Goal: Find specific page/section: Find specific page/section

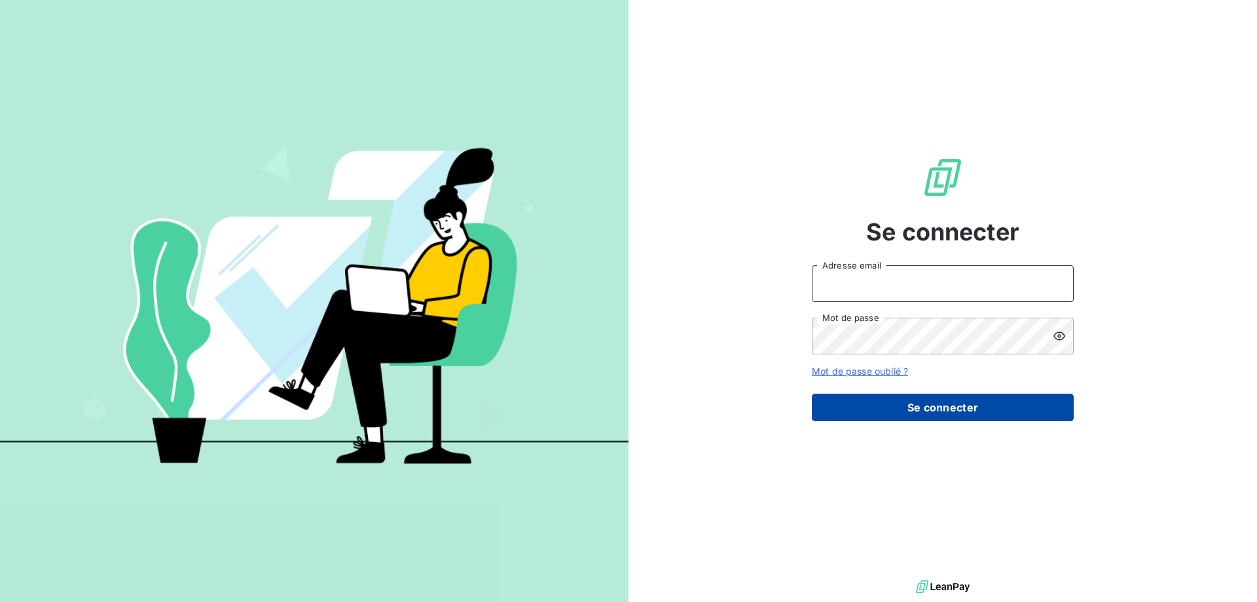
type input "[EMAIL_ADDRESS][DOMAIN_NAME][PERSON_NAME]"
click at [888, 406] on button "Se connecter" at bounding box center [943, 406] width 262 height 27
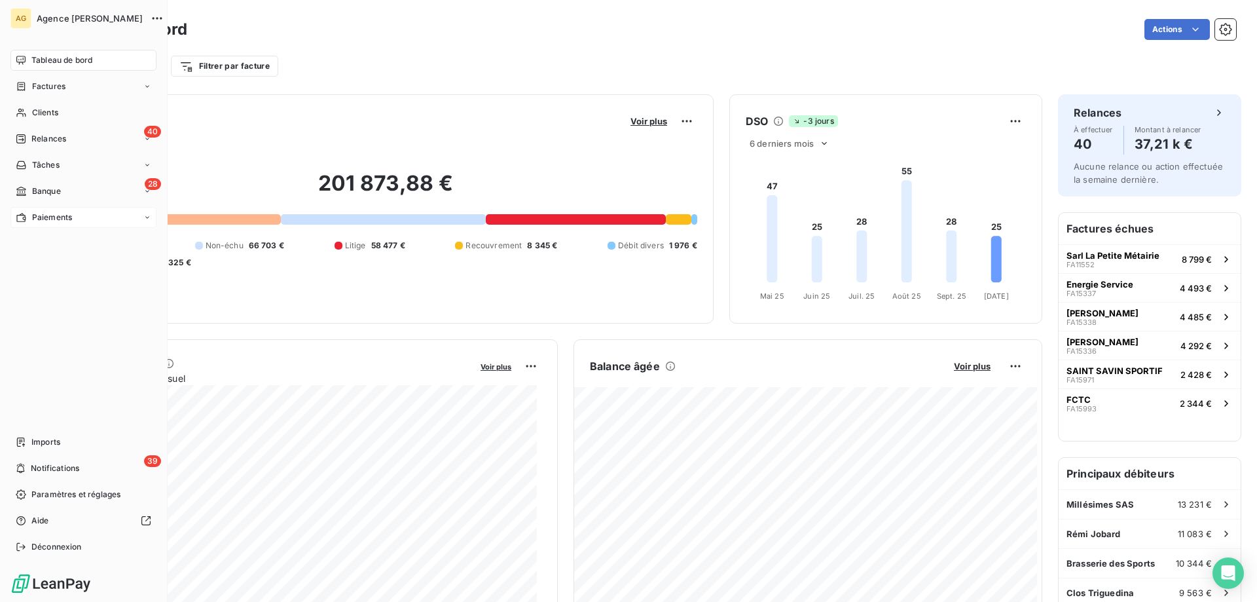
click at [67, 215] on span "Paiements" at bounding box center [52, 217] width 40 height 12
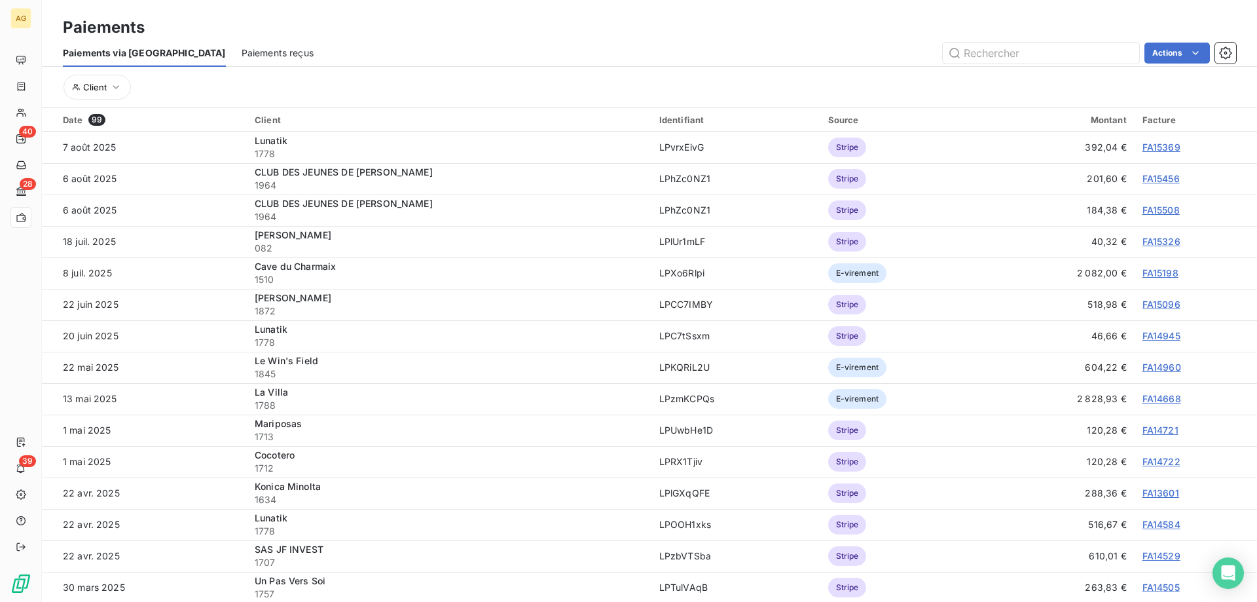
click at [242, 52] on span "Paiements reçus" at bounding box center [278, 52] width 72 height 13
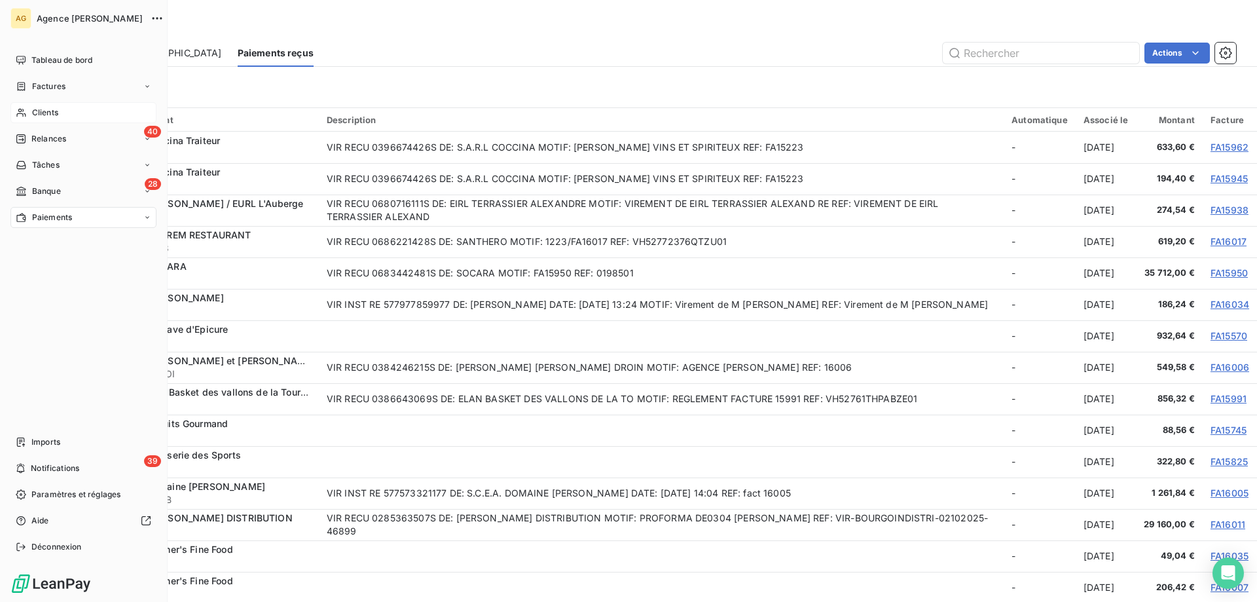
click at [28, 109] on div "Clients" at bounding box center [83, 112] width 146 height 21
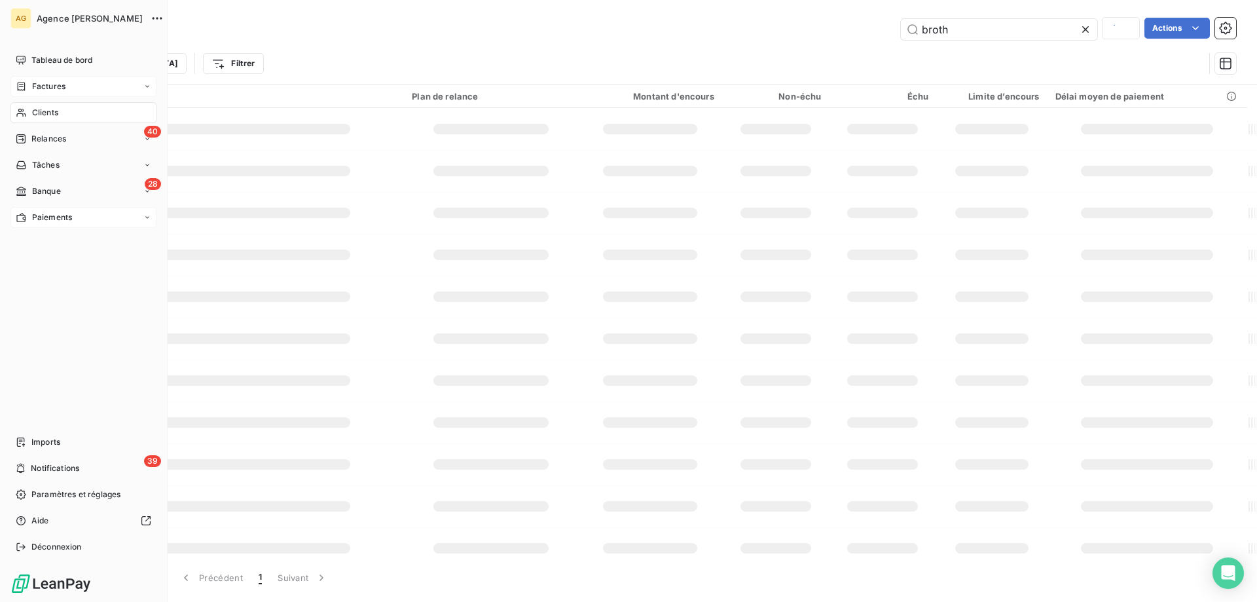
click at [33, 87] on span "Factures" at bounding box center [48, 87] width 33 height 12
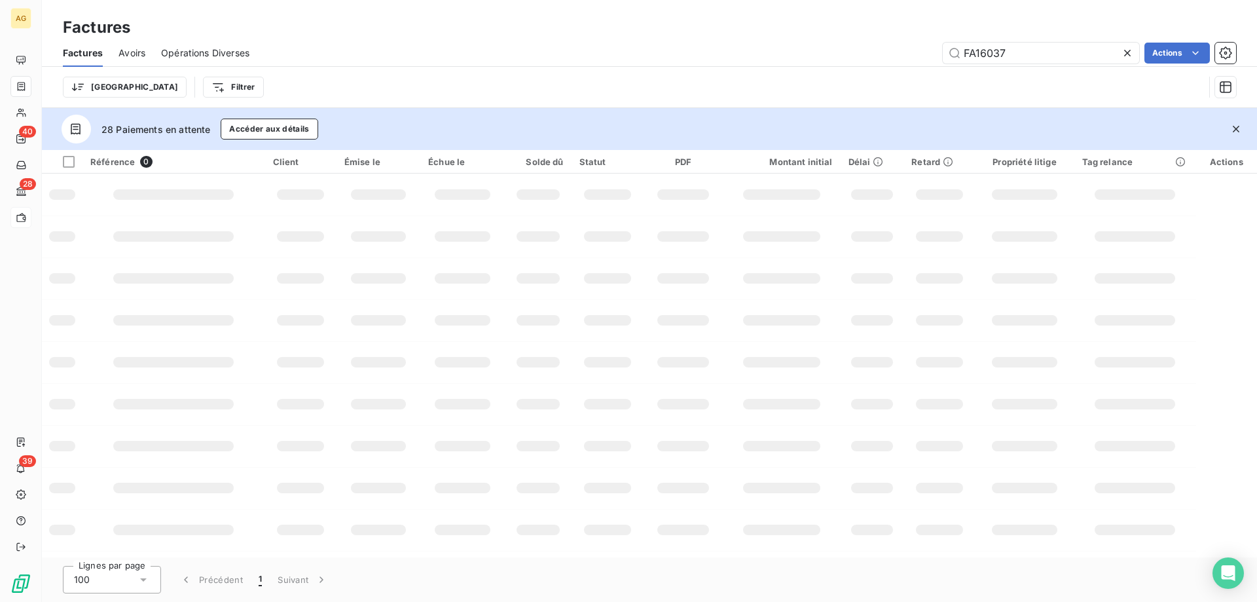
drag, startPoint x: 990, startPoint y: 53, endPoint x: 1113, endPoint y: 32, distance: 124.8
click at [1111, 32] on div "Factures Factures Avoirs Opérations Diverses FA16037 Actions Trier Filtrer" at bounding box center [649, 54] width 1215 height 108
type input "FA15040"
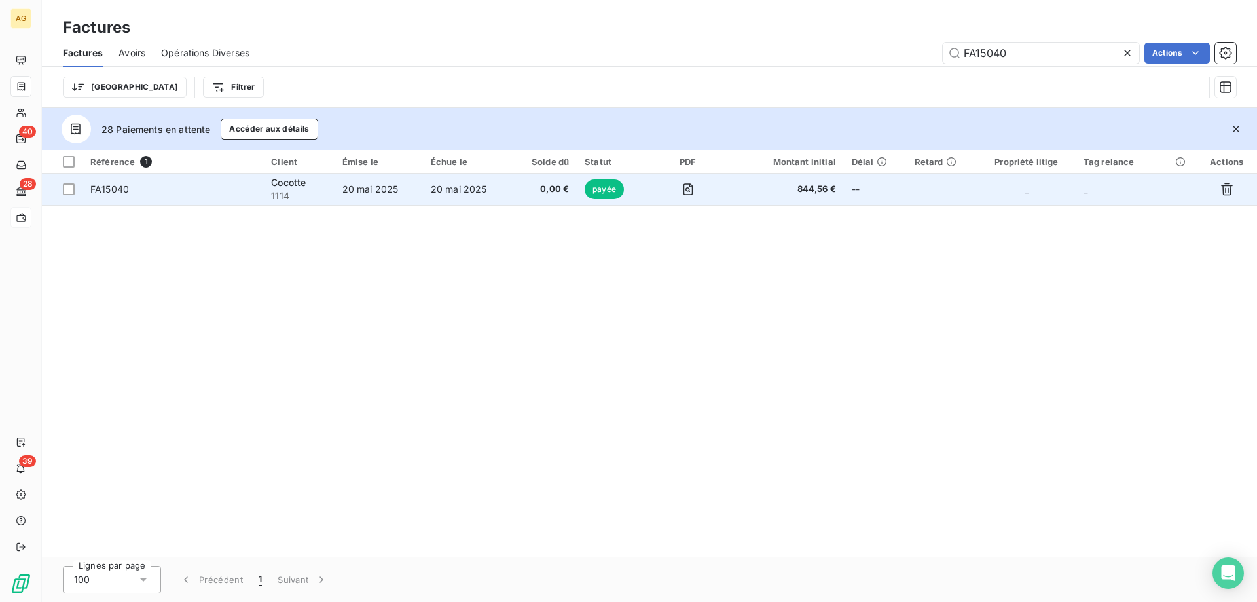
click at [440, 199] on td "20 mai 2025" at bounding box center [467, 188] width 88 height 31
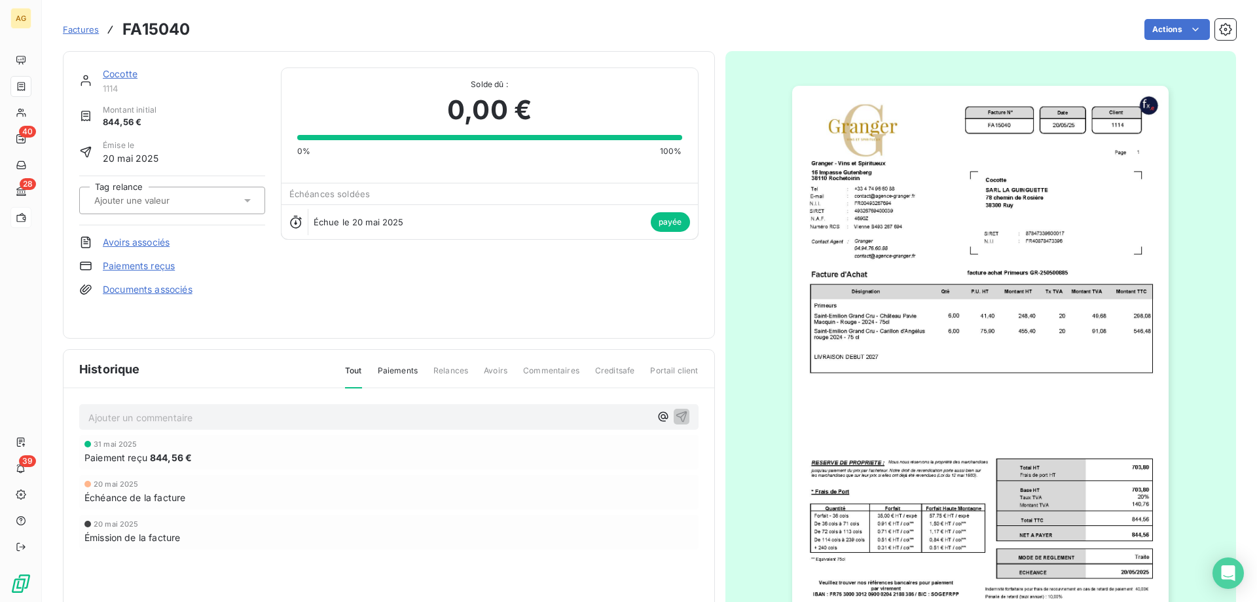
click at [1014, 301] on img "button" at bounding box center [980, 352] width 376 height 533
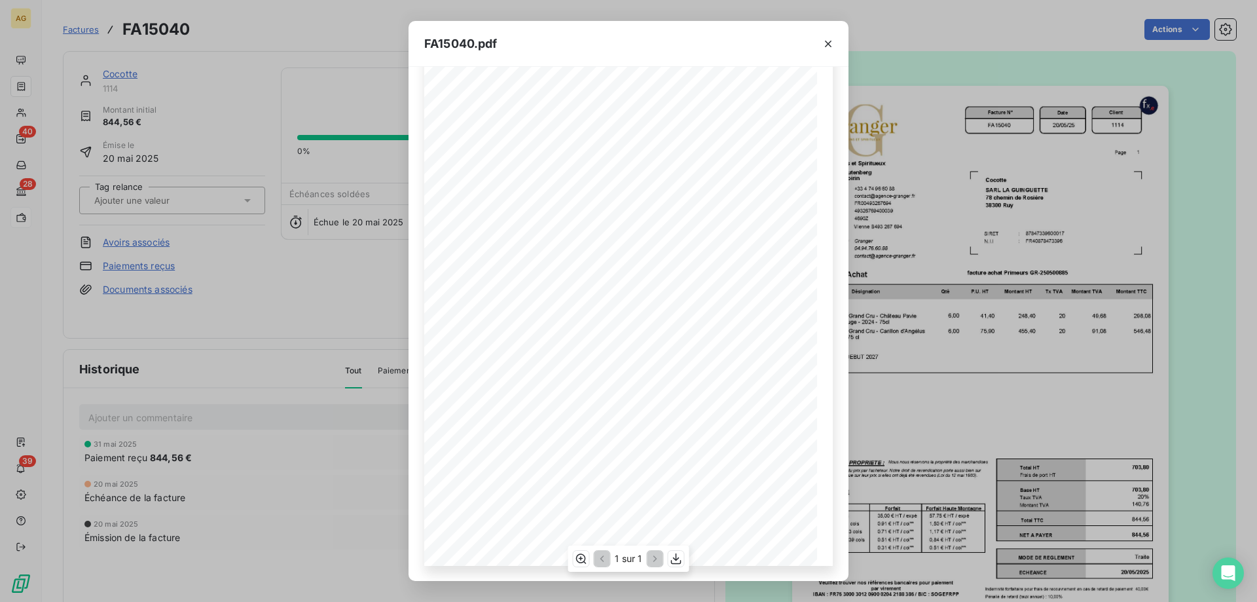
scroll to position [73, 0]
click at [674, 561] on icon "button" at bounding box center [676, 558] width 13 height 13
click at [832, 46] on icon "button" at bounding box center [827, 43] width 13 height 13
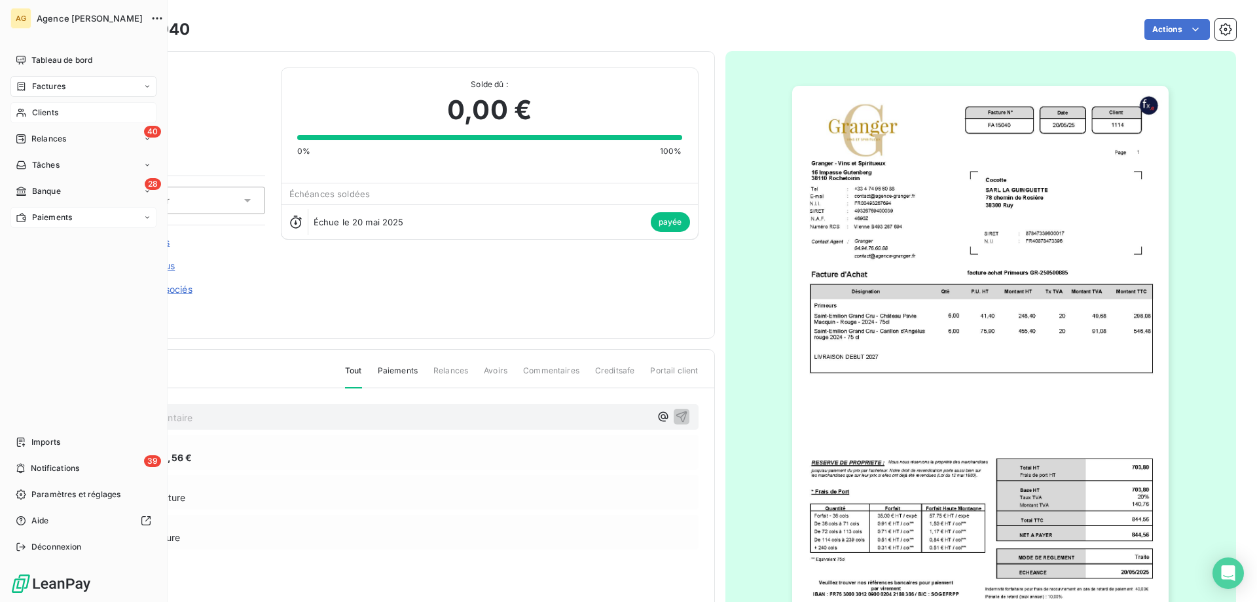
click at [31, 117] on div "Clients" at bounding box center [83, 112] width 146 height 21
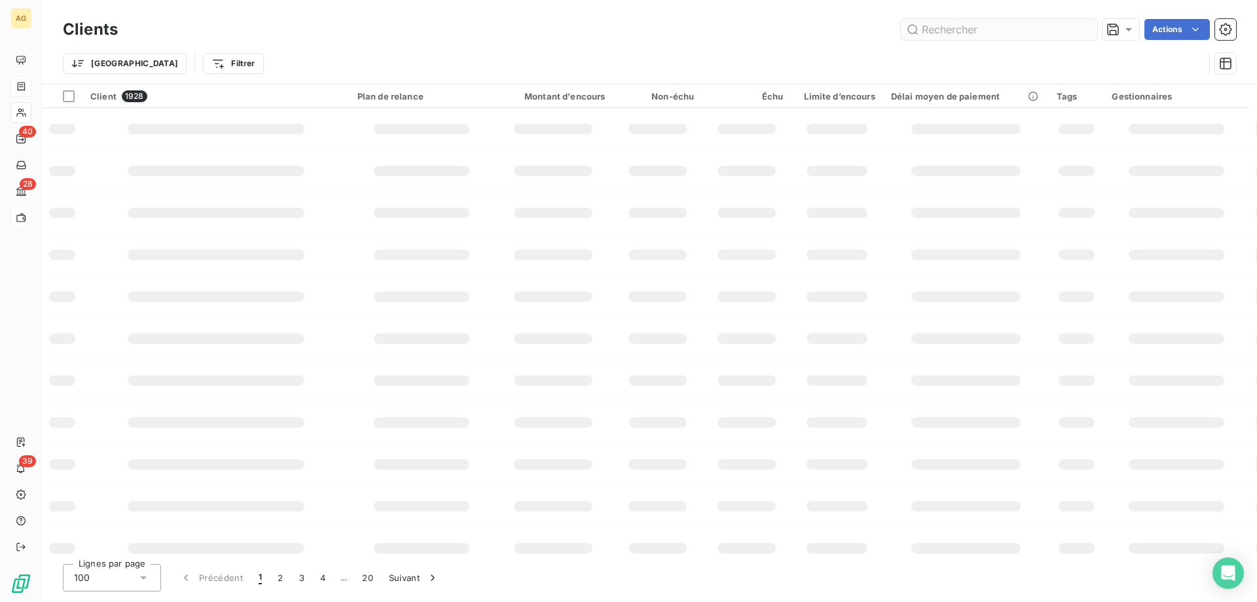
click at [986, 33] on input "text" at bounding box center [999, 29] width 196 height 21
type input "durango"
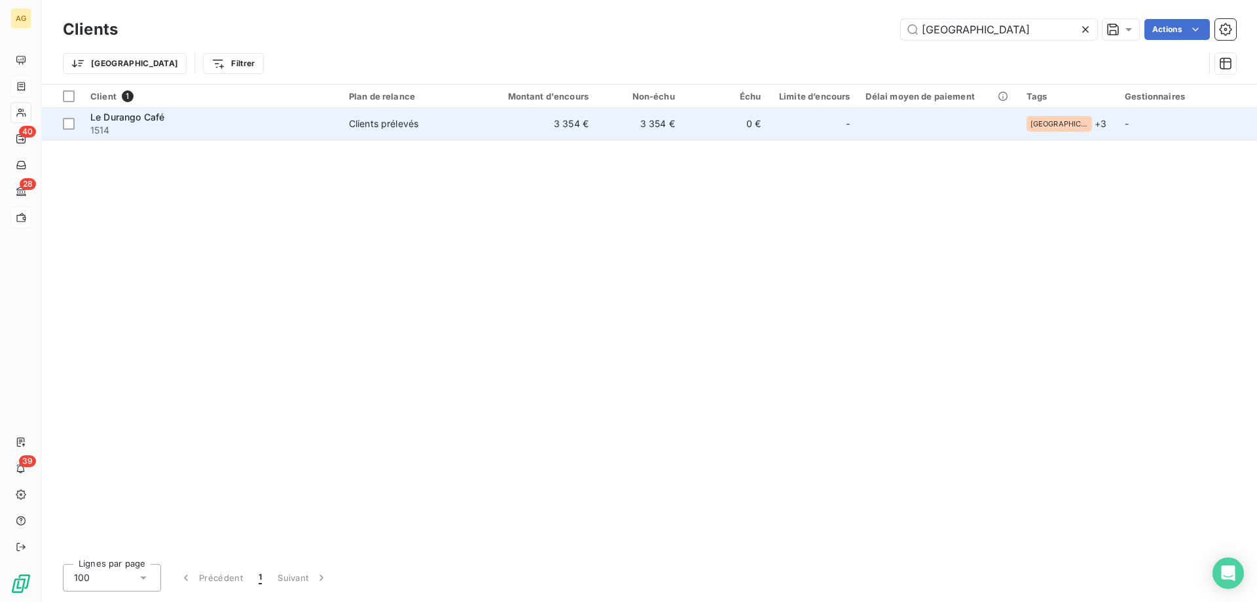
click at [534, 137] on td "3 354 €" at bounding box center [538, 123] width 115 height 31
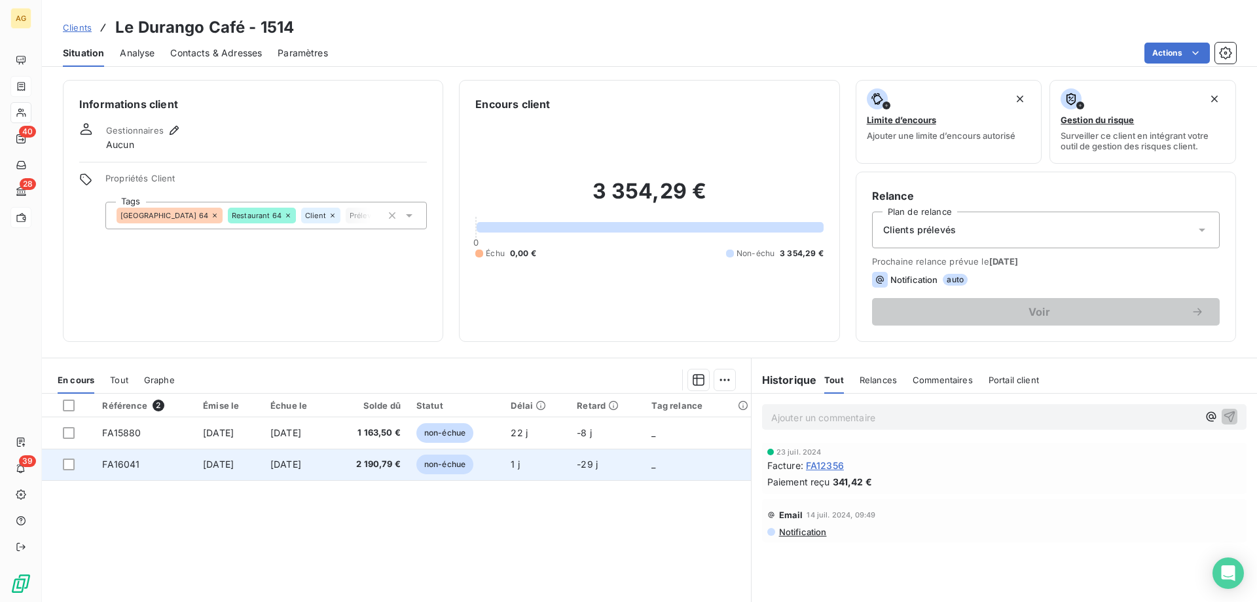
click at [408, 457] on td "2 190,79 €" at bounding box center [370, 463] width 78 height 31
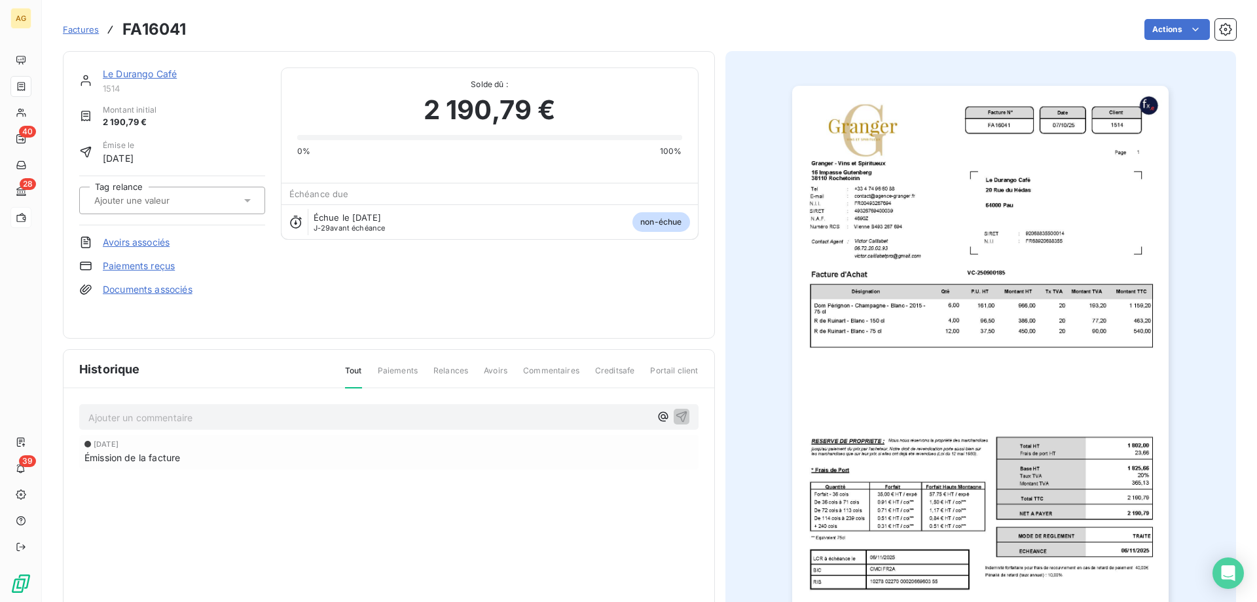
click at [933, 244] on img "button" at bounding box center [980, 352] width 376 height 533
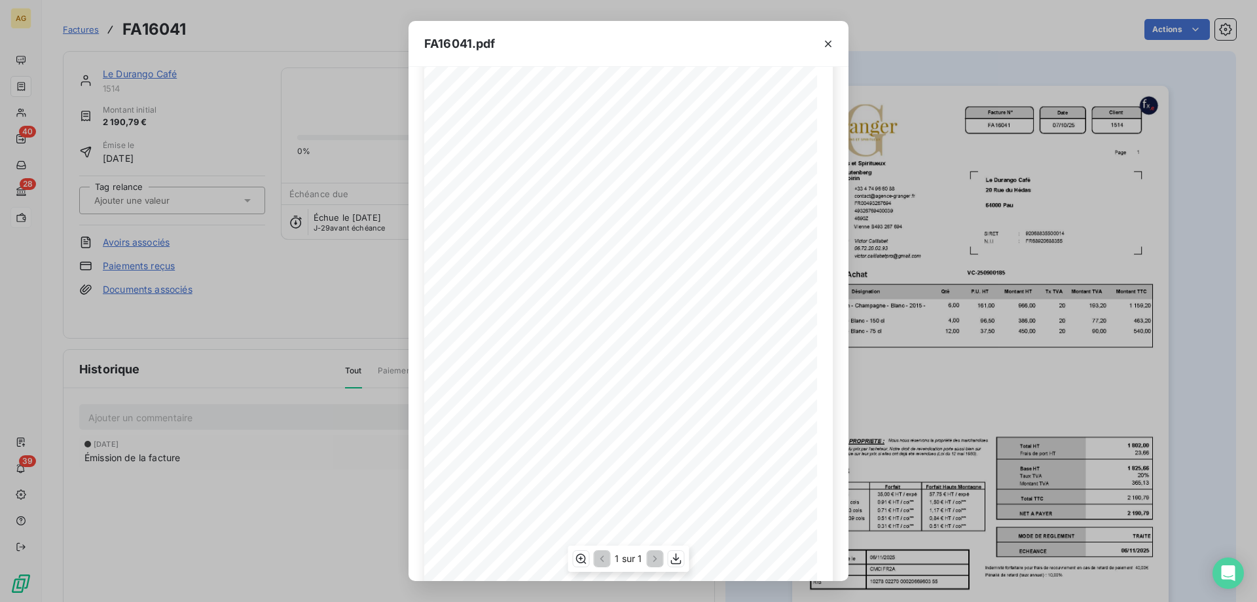
scroll to position [73, 0]
click at [575, 560] on icon "button" at bounding box center [580, 558] width 13 height 13
click at [823, 41] on icon "button" at bounding box center [827, 43] width 13 height 13
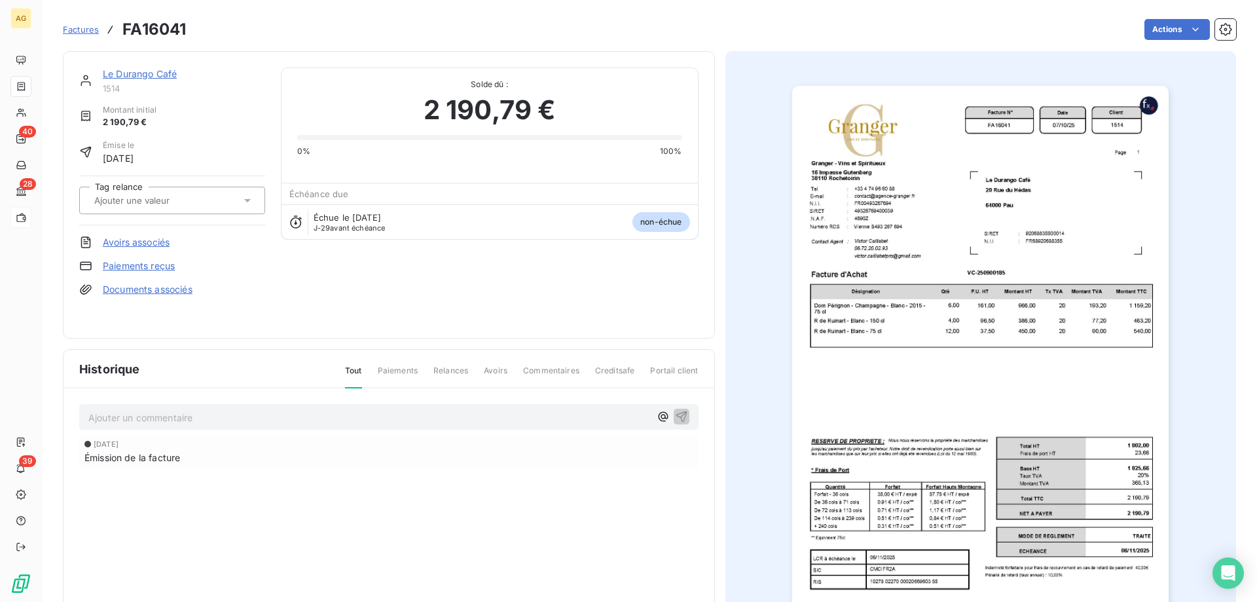
click at [121, 60] on div "Le Durango Café 1514 Montant initial 2 190,79 € Émise le 7 oct. 2025 Tag relanc…" at bounding box center [389, 194] width 652 height 287
click at [122, 68] on div "Le Durango Café" at bounding box center [184, 73] width 162 height 13
click at [158, 76] on link "Le Durango Café" at bounding box center [140, 73] width 74 height 11
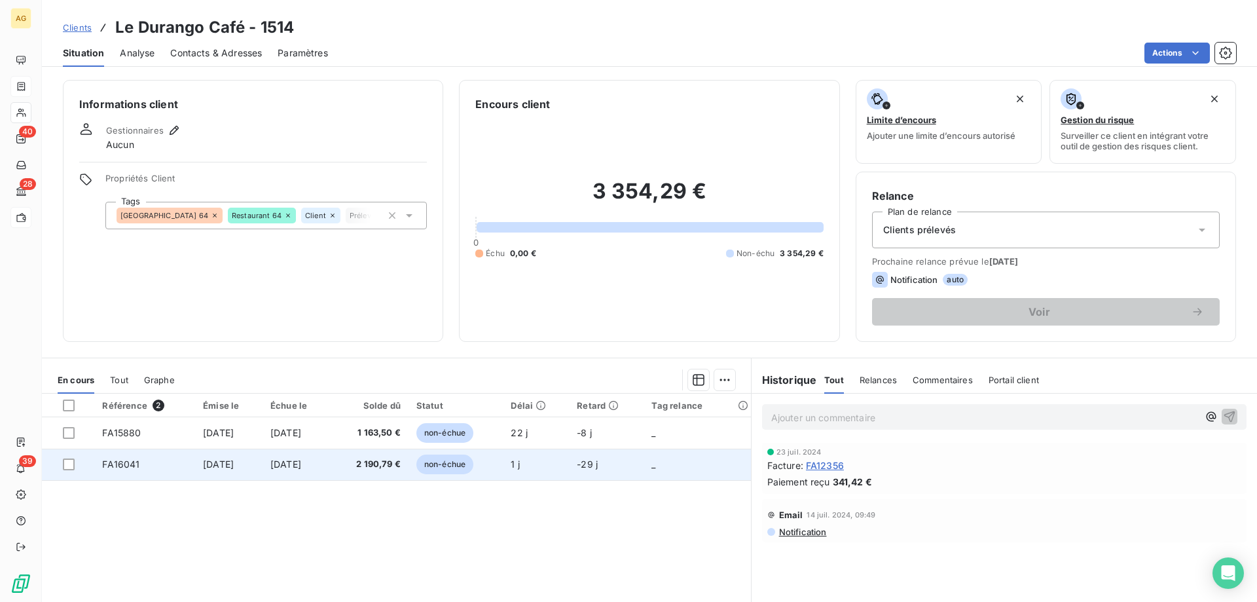
click at [368, 469] on span "2 190,79 €" at bounding box center [369, 464] width 62 height 13
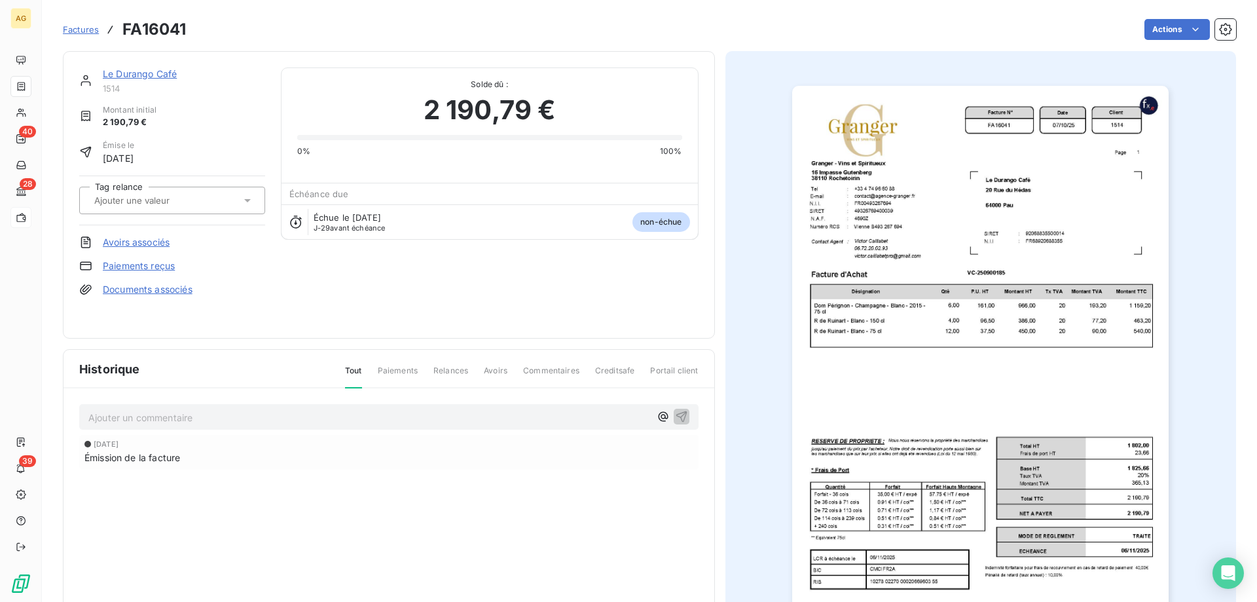
click at [139, 237] on link "Avoirs associés" at bounding box center [136, 242] width 67 height 13
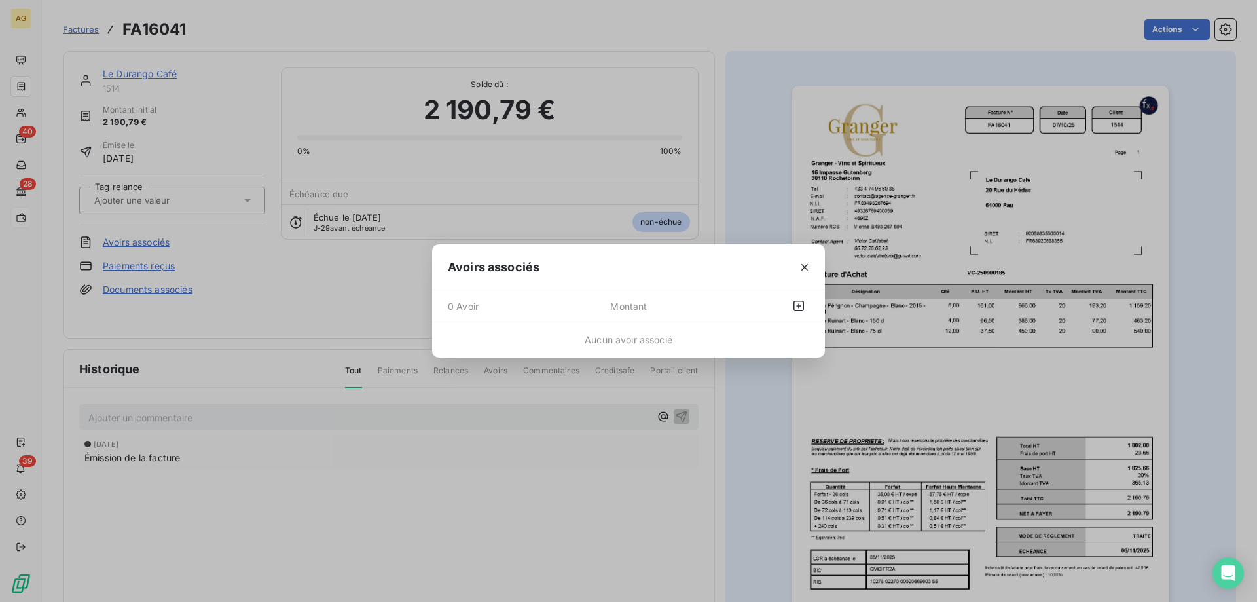
click at [810, 308] on div "0 Avoir Montant" at bounding box center [628, 306] width 393 height 32
click at [800, 304] on icon "button" at bounding box center [798, 305] width 13 height 13
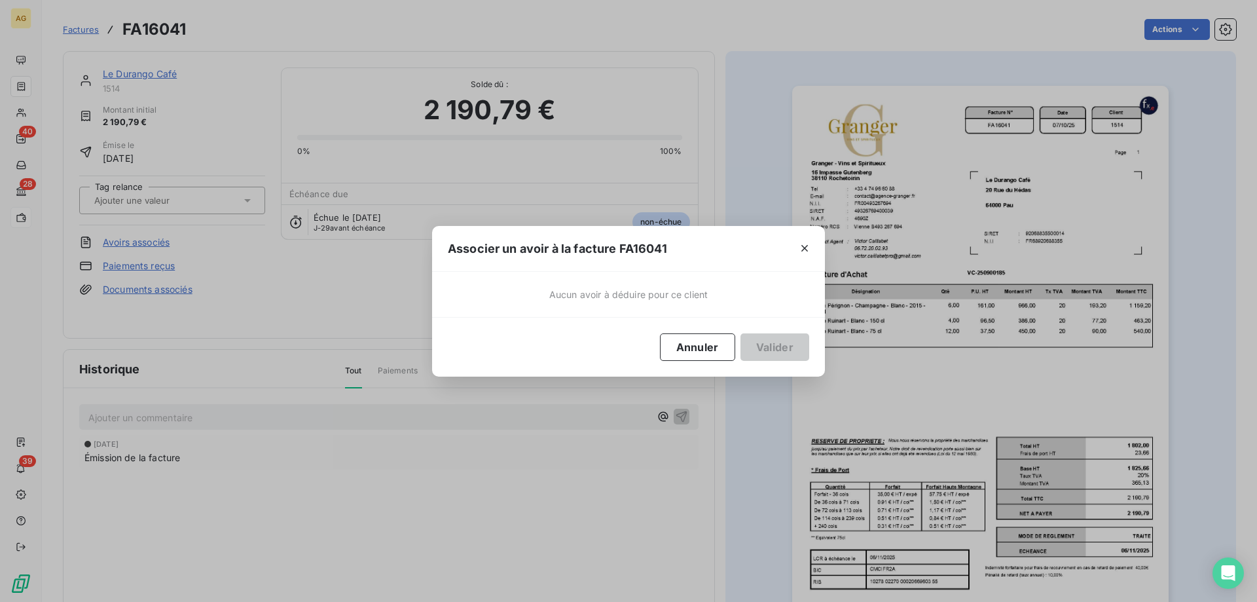
click at [815, 242] on div at bounding box center [804, 248] width 41 height 45
click at [804, 249] on icon "button" at bounding box center [804, 248] width 13 height 13
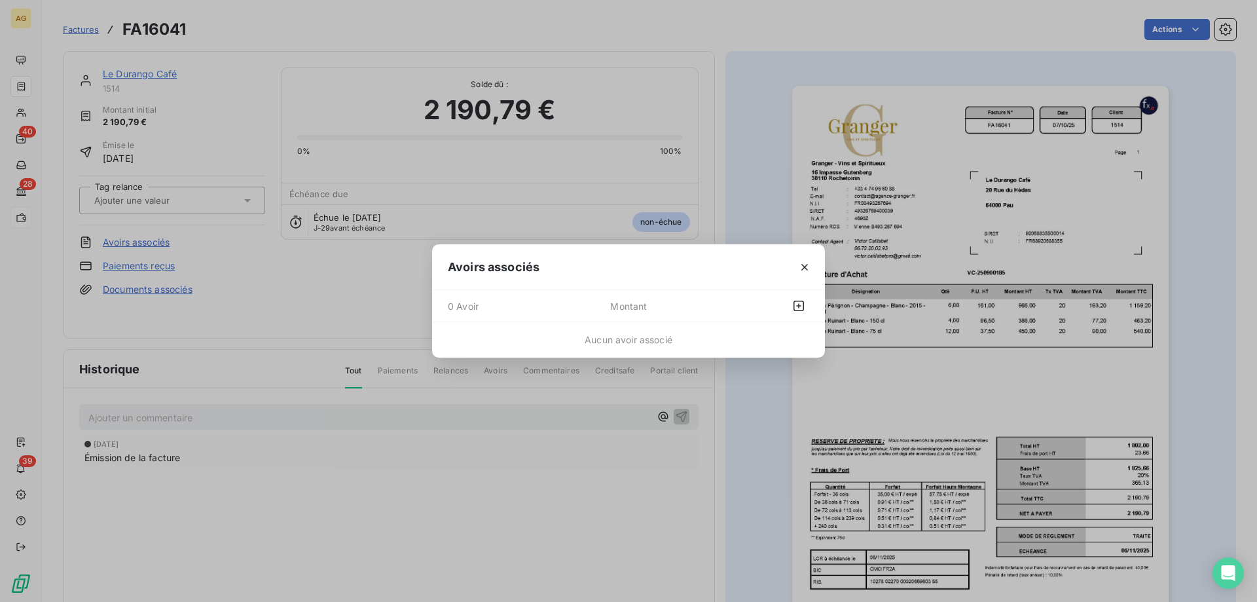
click at [792, 262] on div at bounding box center [804, 266] width 41 height 45
click at [807, 270] on icon "button" at bounding box center [804, 267] width 13 height 13
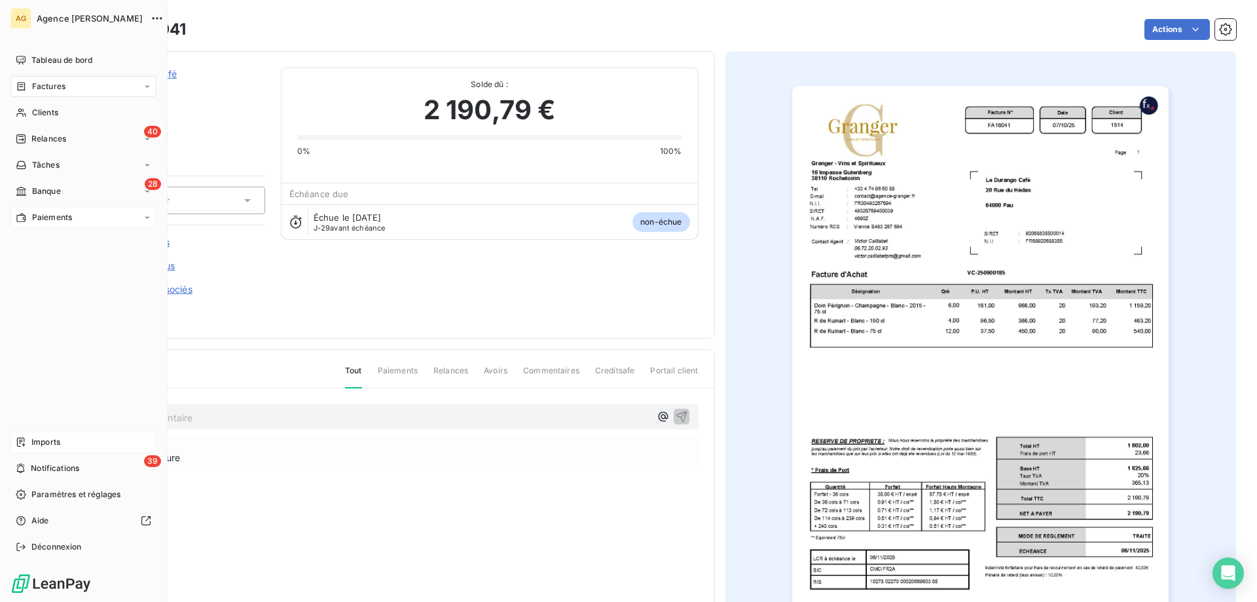
click at [65, 437] on div "Imports" at bounding box center [83, 441] width 146 height 21
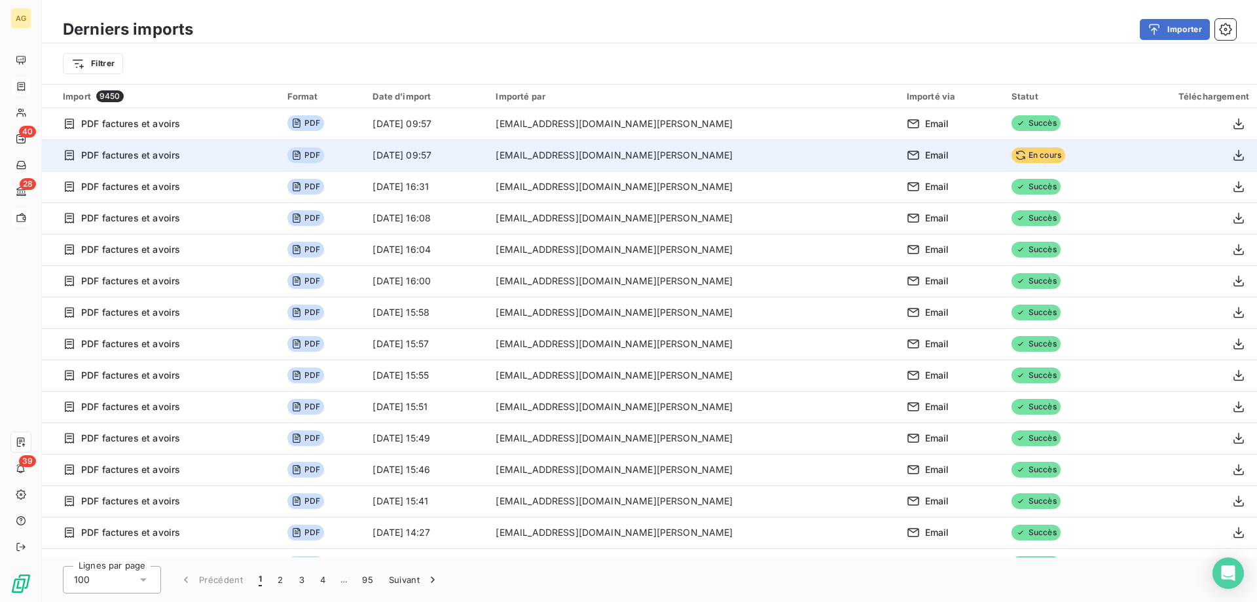
click at [925, 154] on span "Email" at bounding box center [937, 155] width 24 height 13
click at [1232, 153] on icon "button" at bounding box center [1238, 155] width 13 height 13
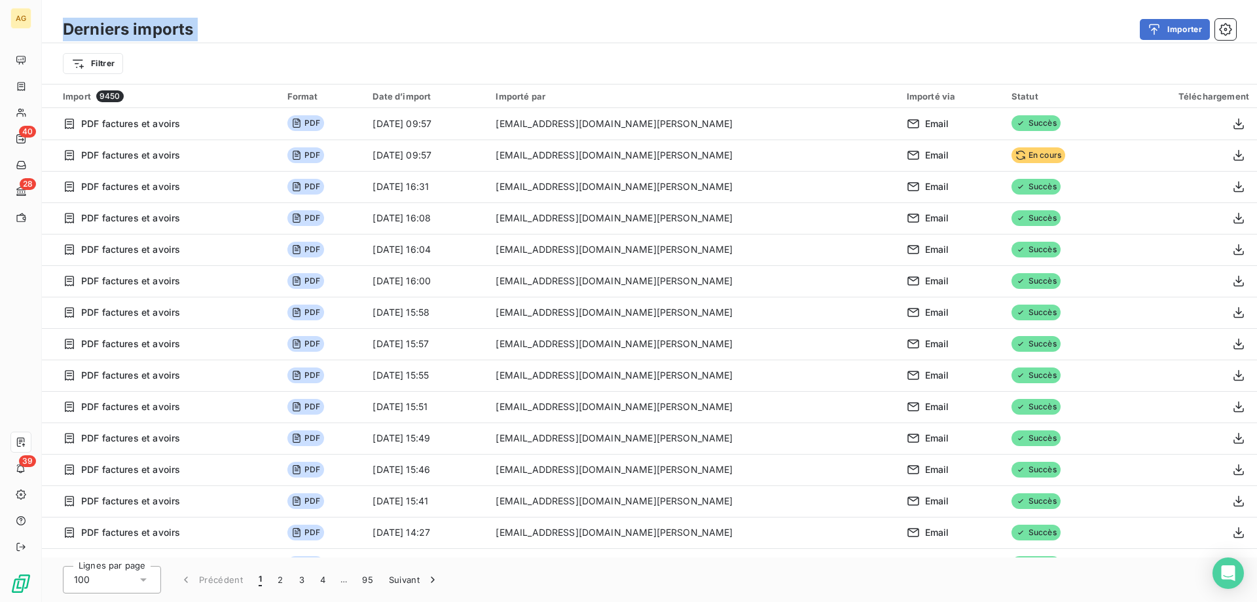
drag, startPoint x: 62, startPoint y: 32, endPoint x: 218, endPoint y: 11, distance: 157.8
click at [218, 11] on div "Derniers imports Importer Filtrer" at bounding box center [649, 42] width 1215 height 84
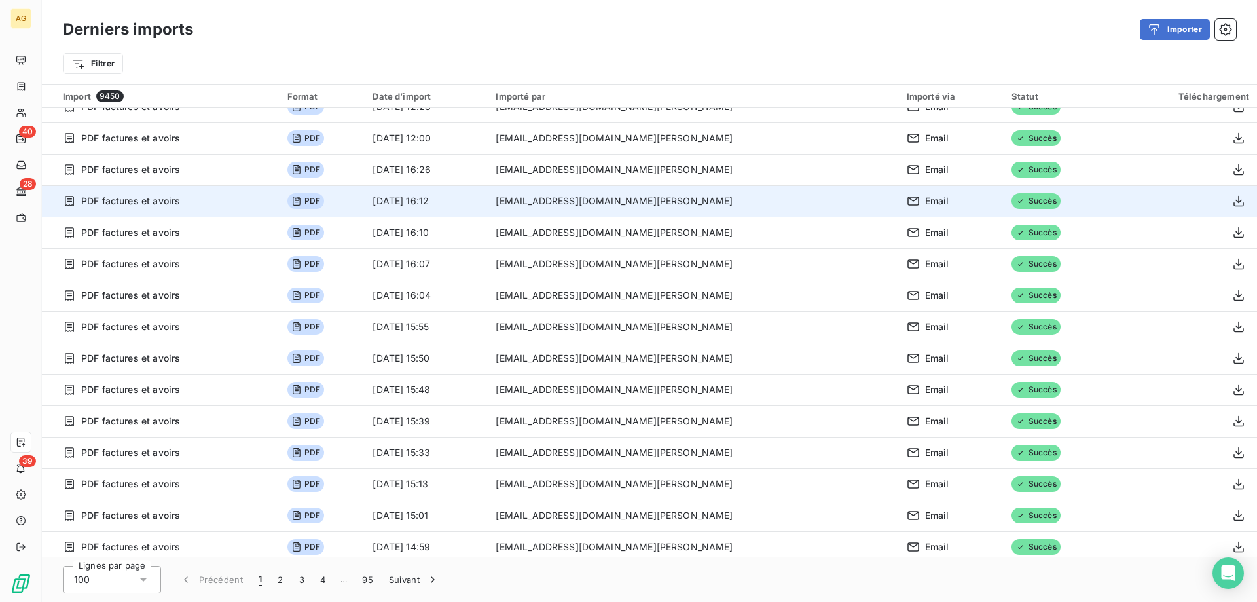
scroll to position [2693, 0]
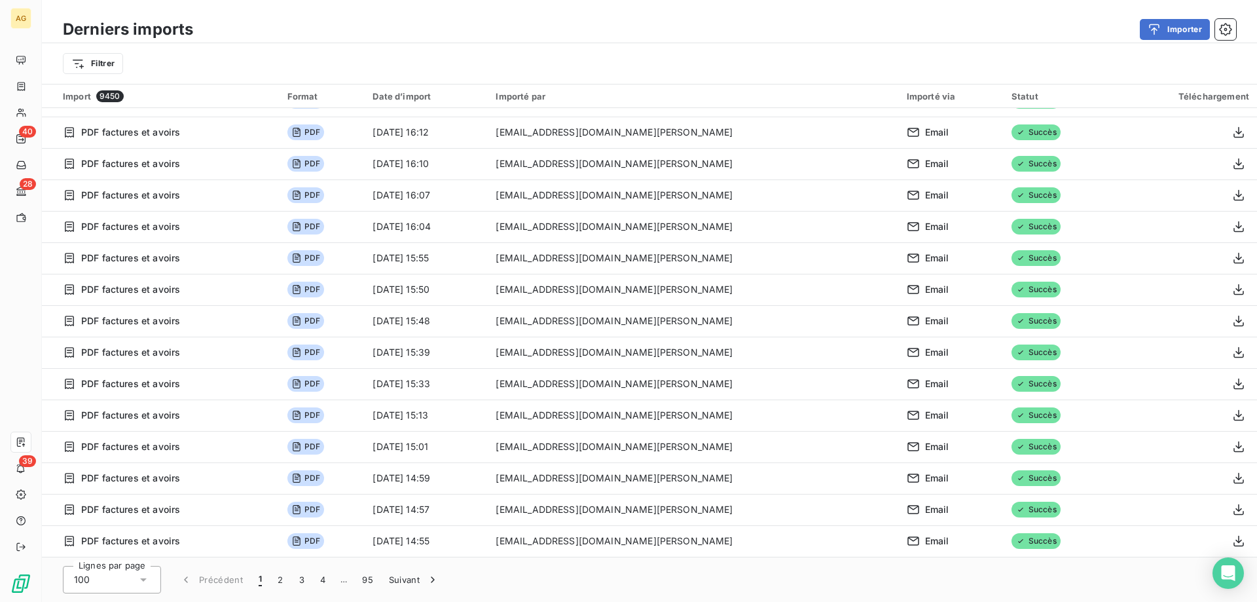
click at [131, 577] on div "100" at bounding box center [112, 579] width 98 height 27
click at [132, 577] on div "100" at bounding box center [112, 579] width 98 height 27
click at [276, 578] on button "2" at bounding box center [280, 579] width 21 height 27
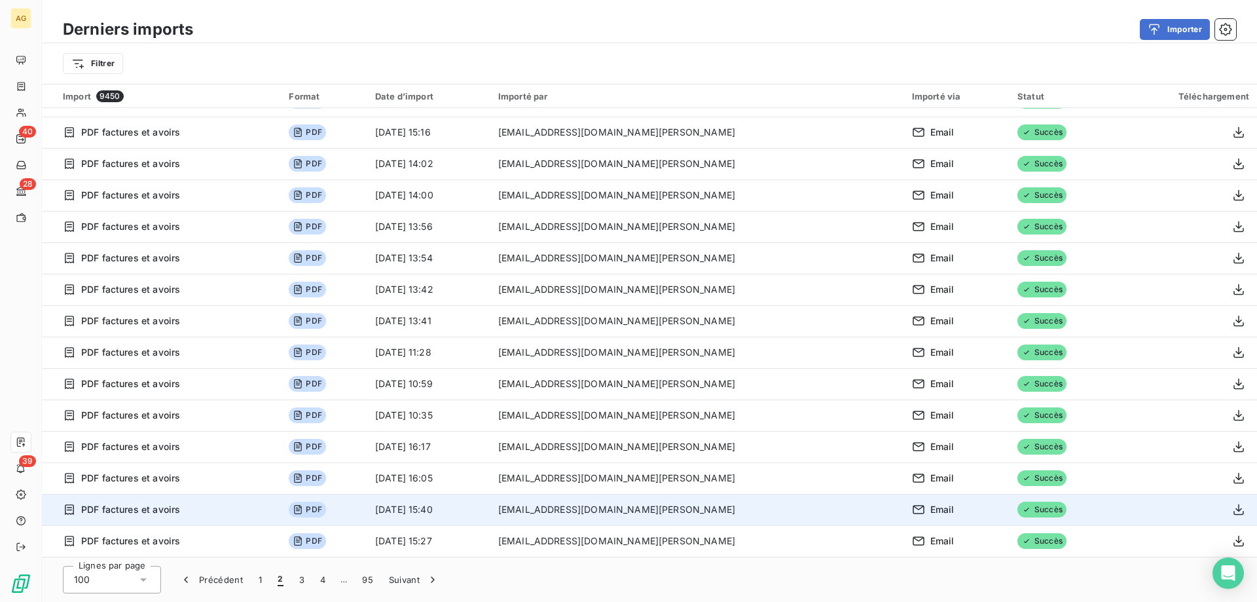
drag, startPoint x: 829, startPoint y: 123, endPoint x: 808, endPoint y: 503, distance: 380.2
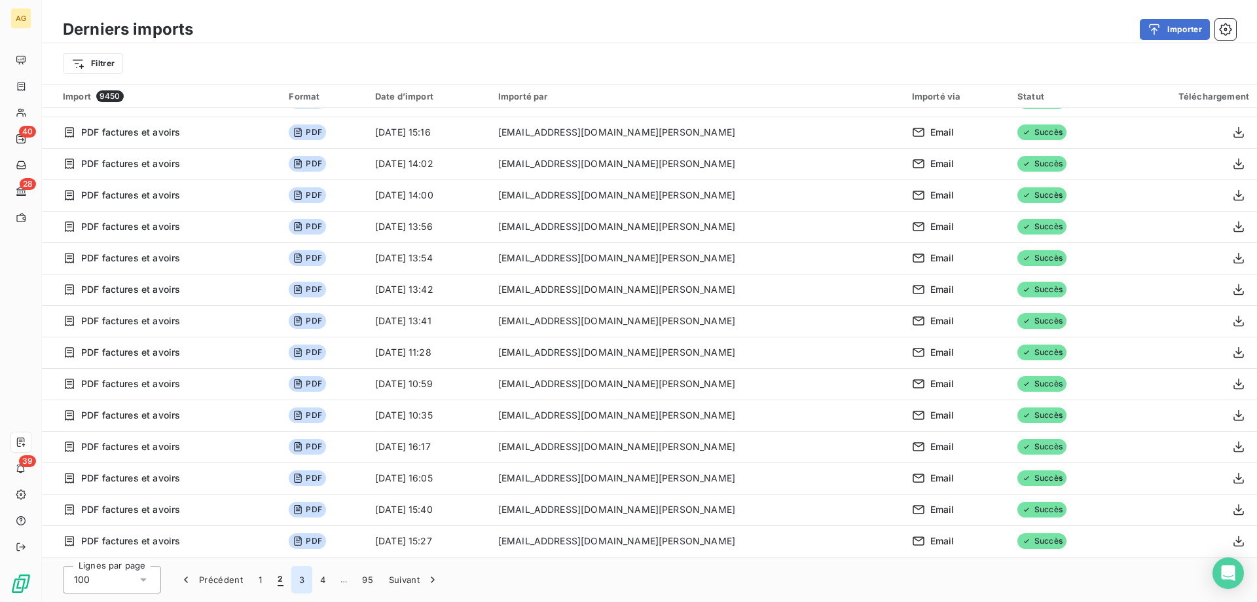
click at [302, 583] on button "3" at bounding box center [301, 579] width 21 height 27
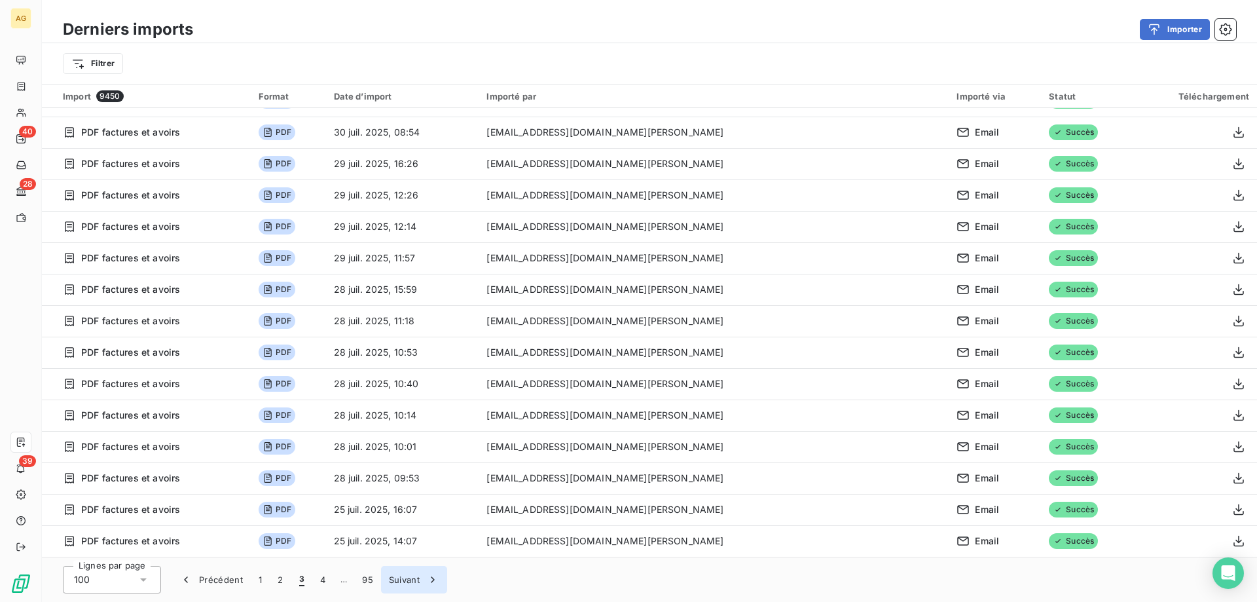
click at [320, 579] on button "4" at bounding box center [322, 579] width 21 height 27
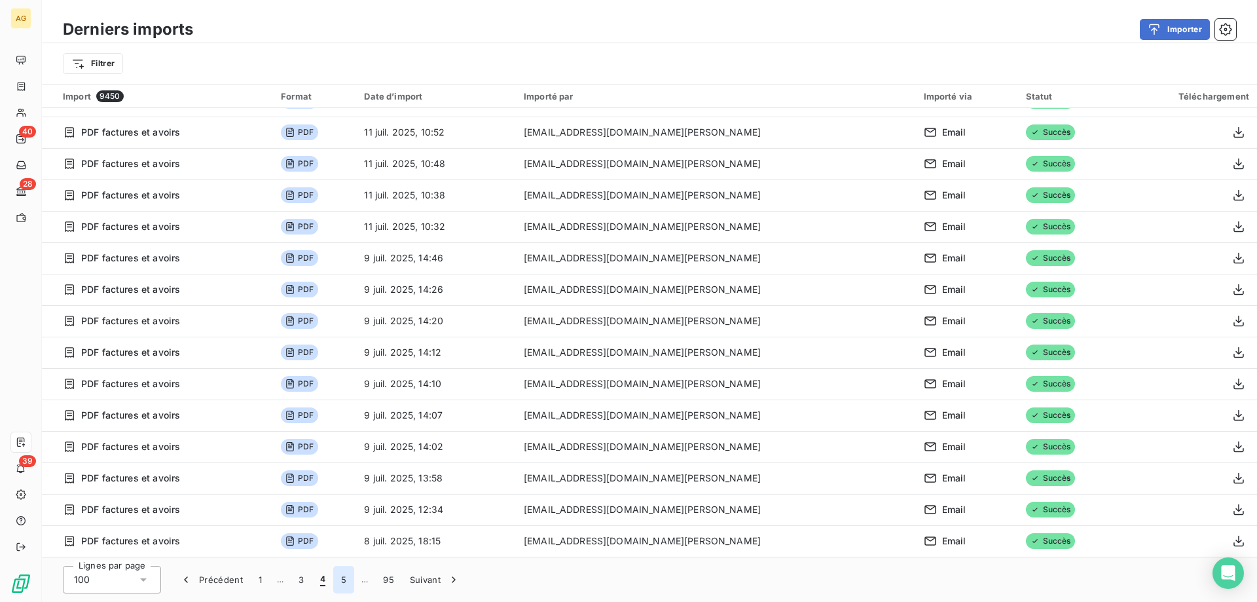
click at [333, 586] on button "5" at bounding box center [343, 579] width 21 height 27
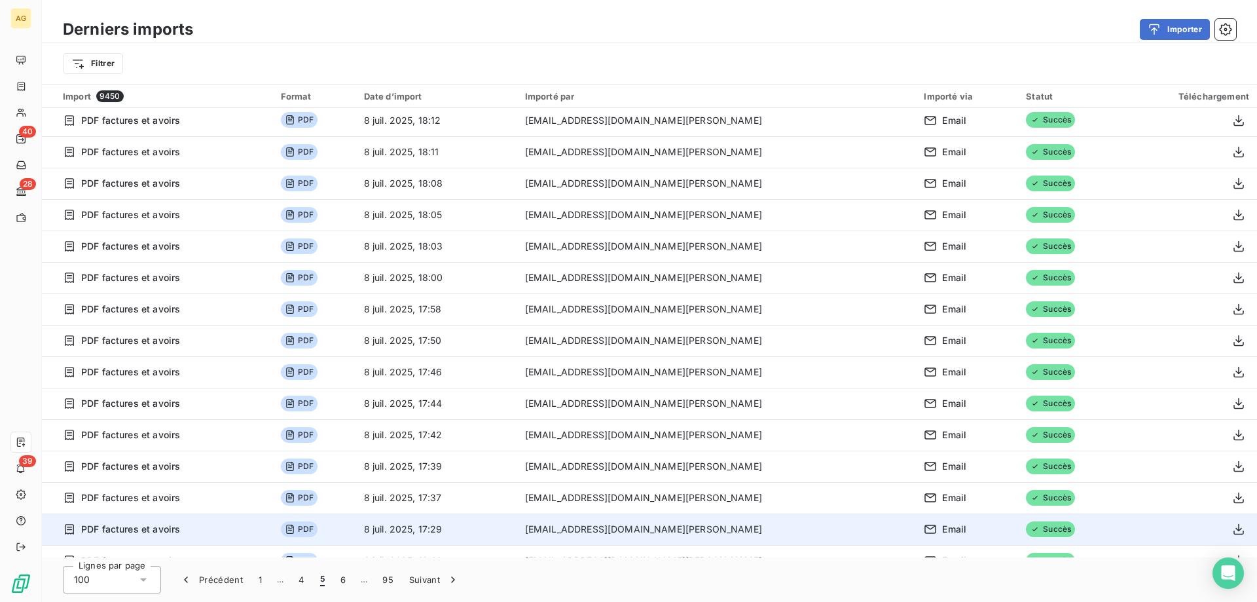
scroll to position [0, 0]
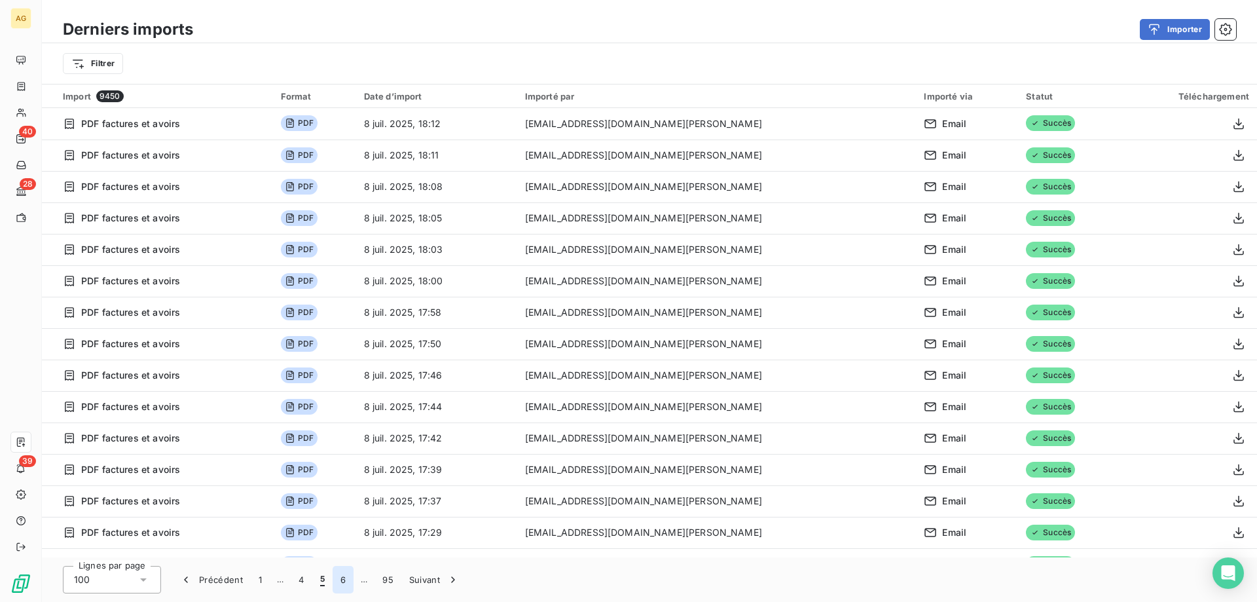
click at [342, 592] on button "6" at bounding box center [342, 579] width 21 height 27
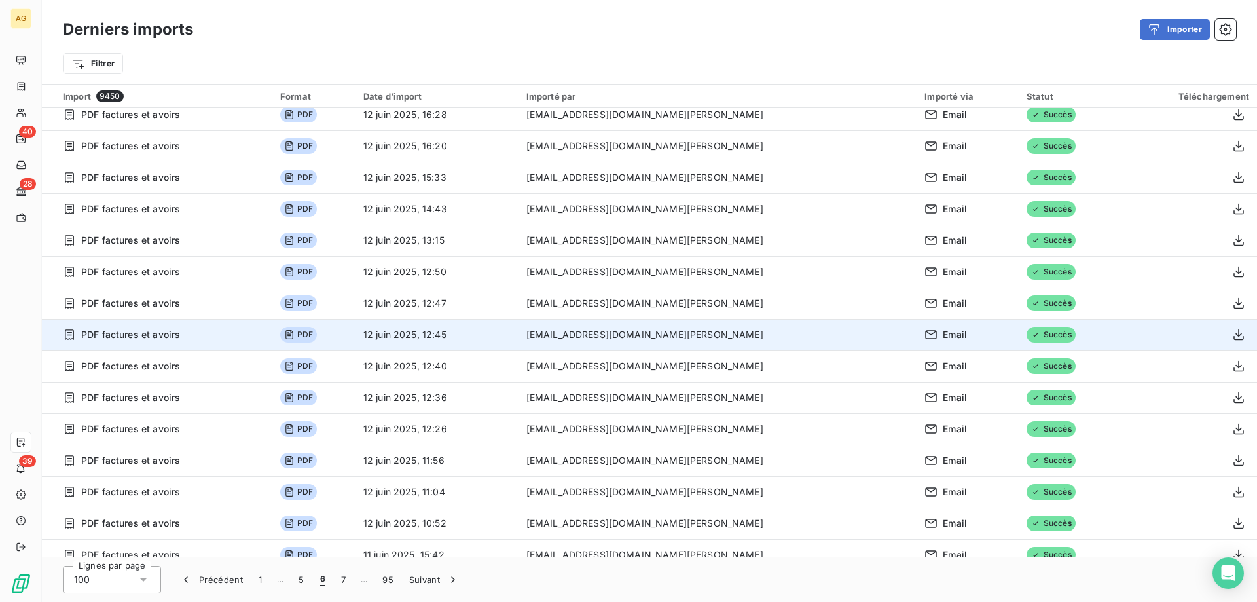
scroll to position [2693, 0]
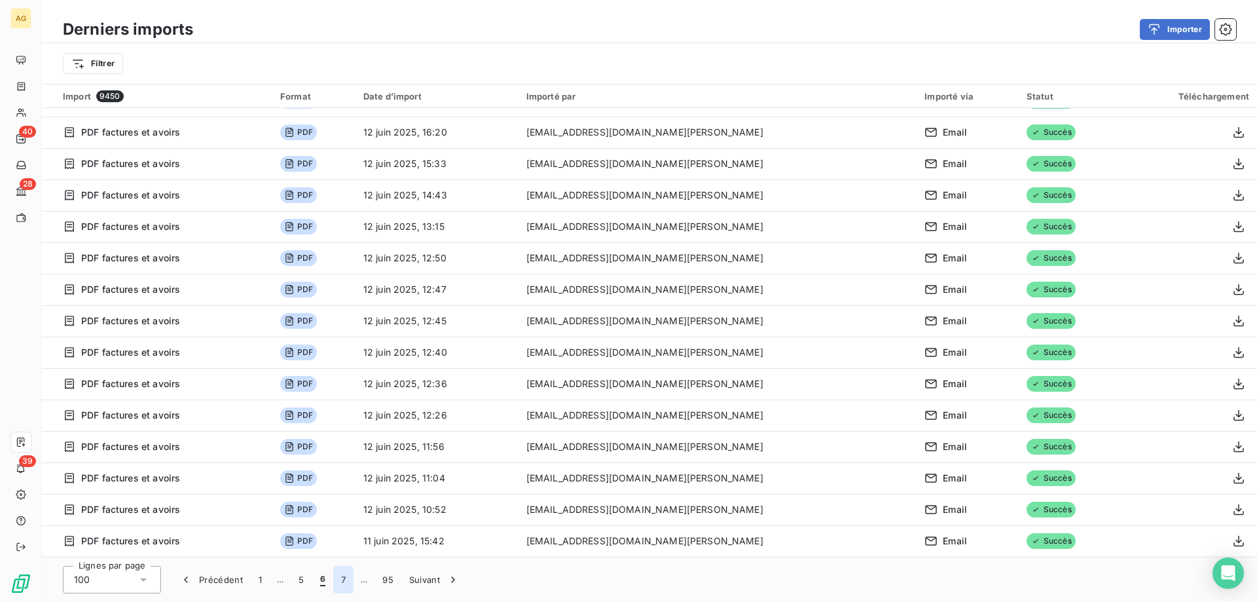
click at [347, 575] on button "7" at bounding box center [343, 579] width 20 height 27
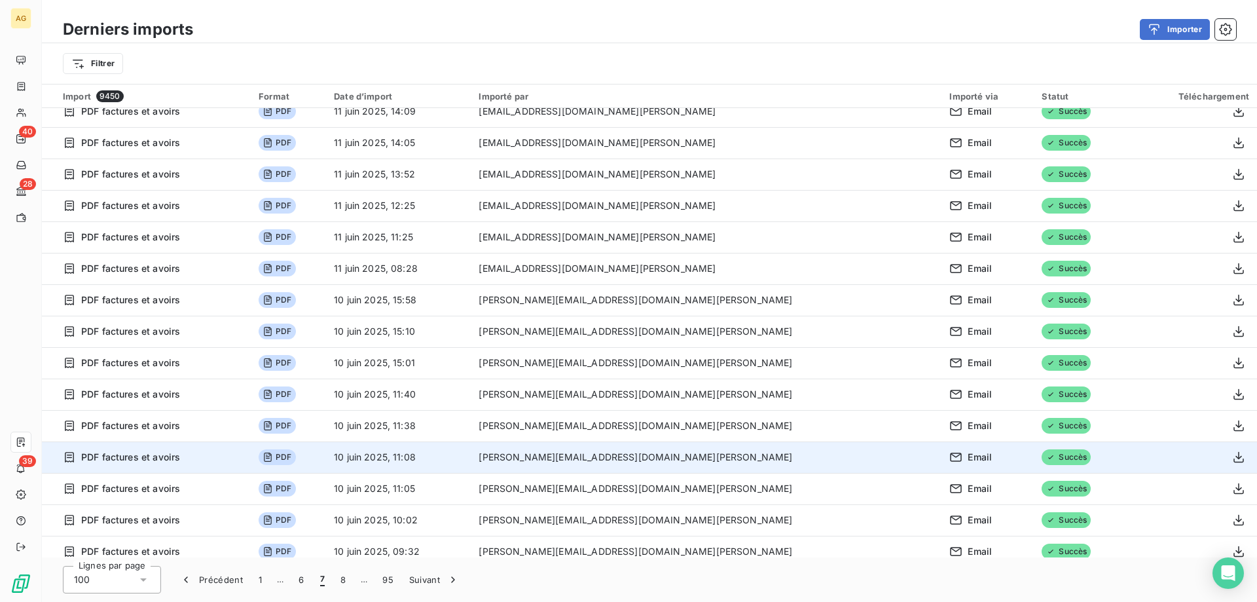
scroll to position [533, 0]
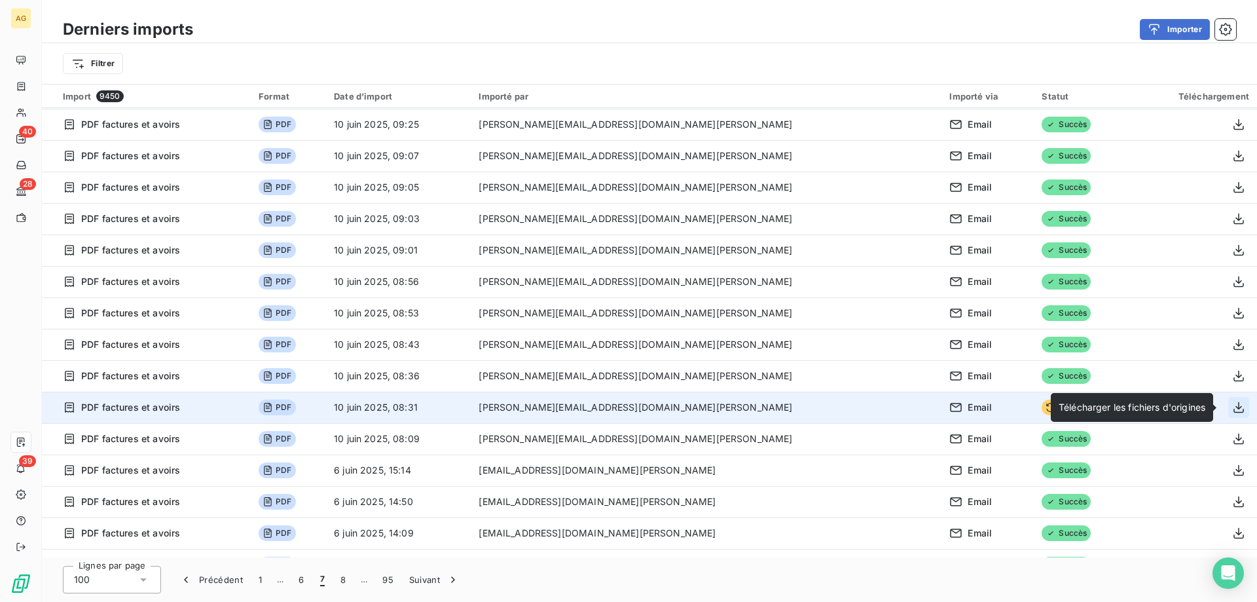
click at [1232, 414] on button "button" at bounding box center [1238, 407] width 21 height 21
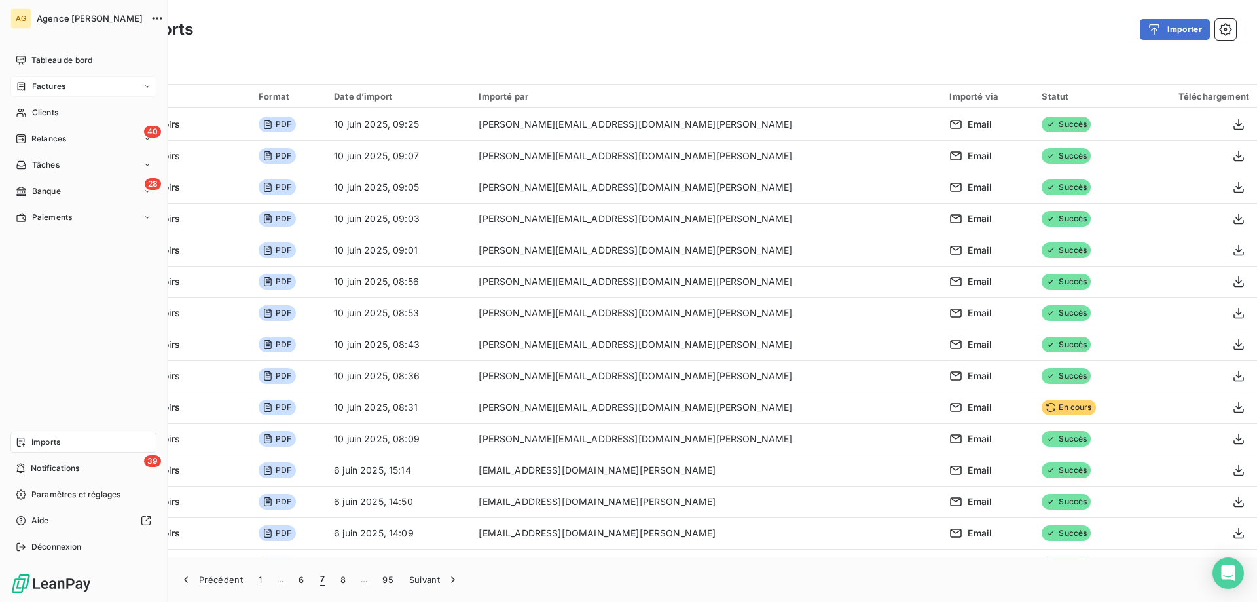
click at [41, 83] on span "Factures" at bounding box center [48, 87] width 33 height 12
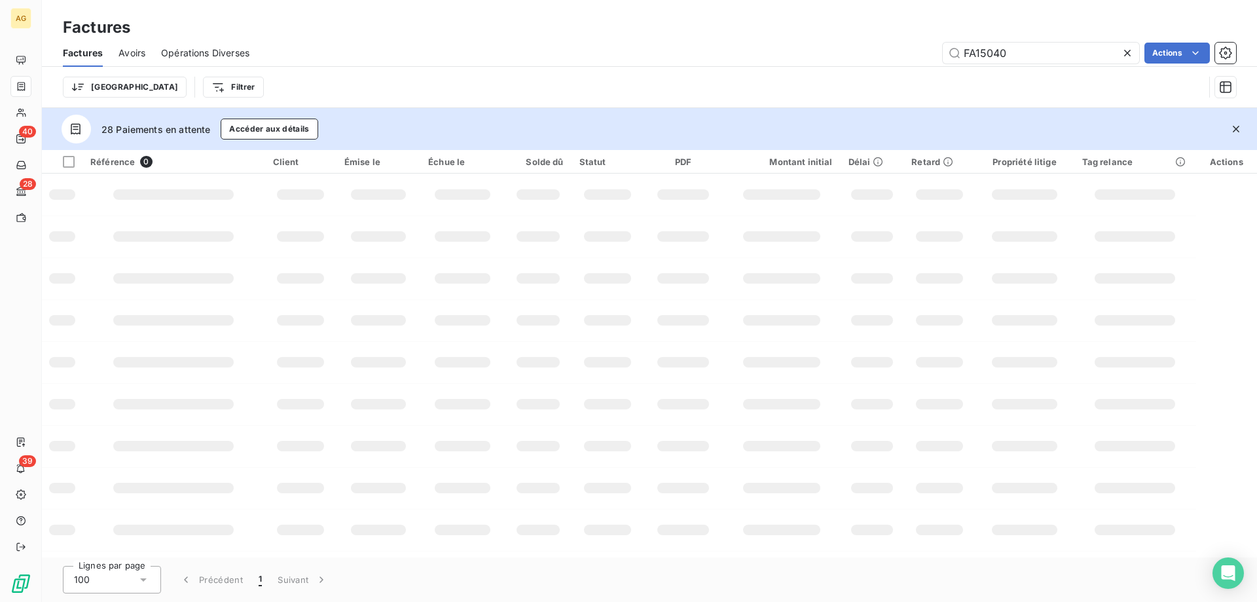
click at [956, 71] on div "Trier Filtrer" at bounding box center [649, 87] width 1173 height 41
click at [1127, 52] on icon at bounding box center [1127, 52] width 13 height 13
paste input "FA15206"
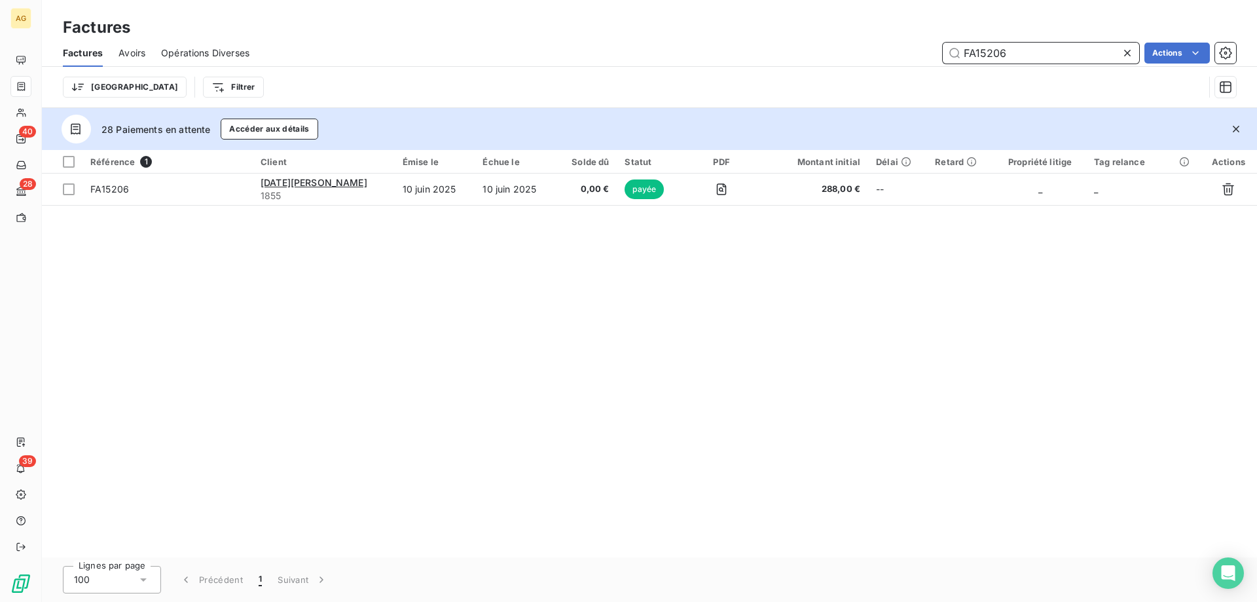
type input "FA15206"
click at [173, 205] on table "Référence 1 Client Émise le Échue le Solde dû Statut PDF Montant initial Délai …" at bounding box center [649, 178] width 1215 height 56
click at [171, 170] on th "Référence 1" at bounding box center [167, 162] width 170 height 24
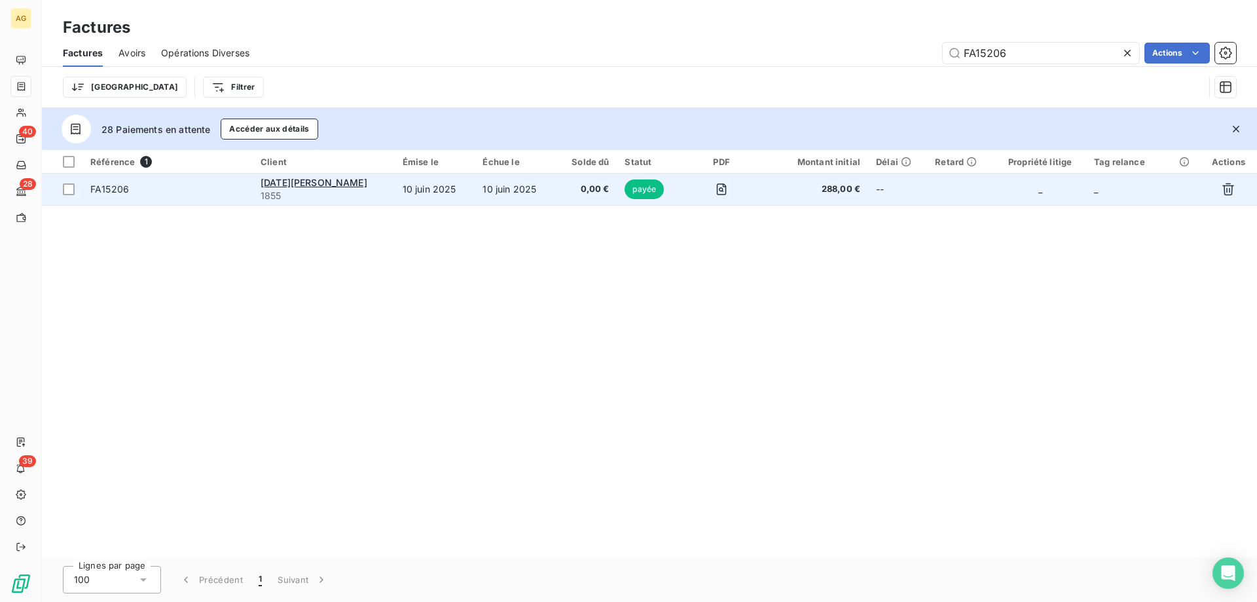
click at [179, 178] on td "FA15206" at bounding box center [167, 188] width 170 height 31
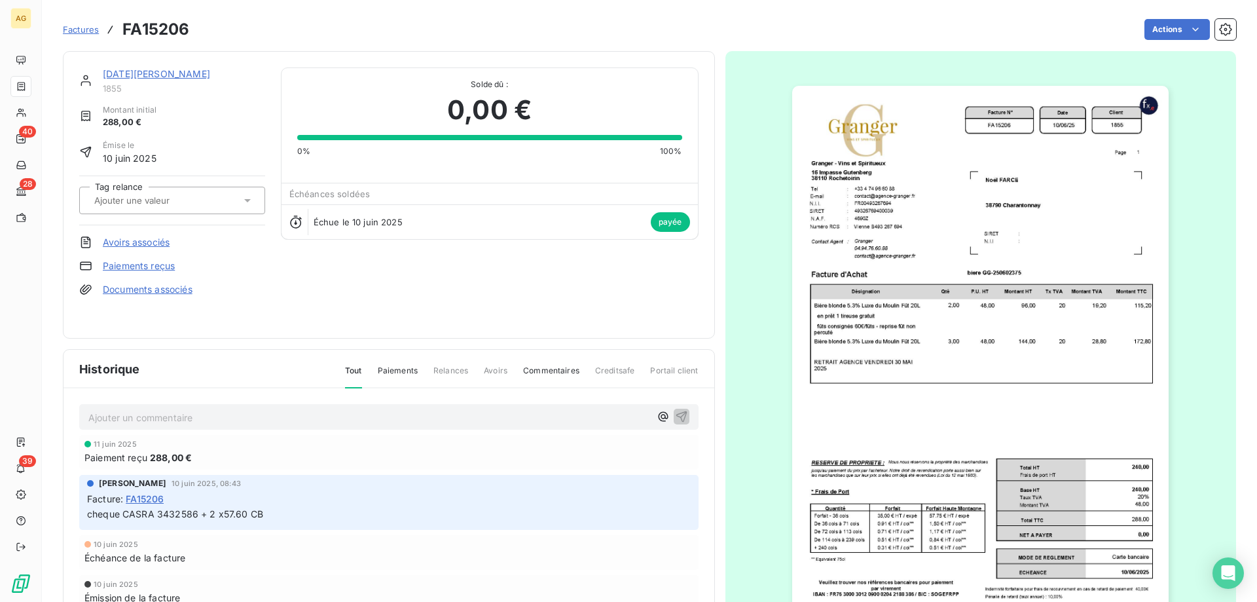
click at [133, 85] on span "1855" at bounding box center [184, 88] width 162 height 10
click at [131, 73] on link "Noël FARCE" at bounding box center [156, 73] width 107 height 11
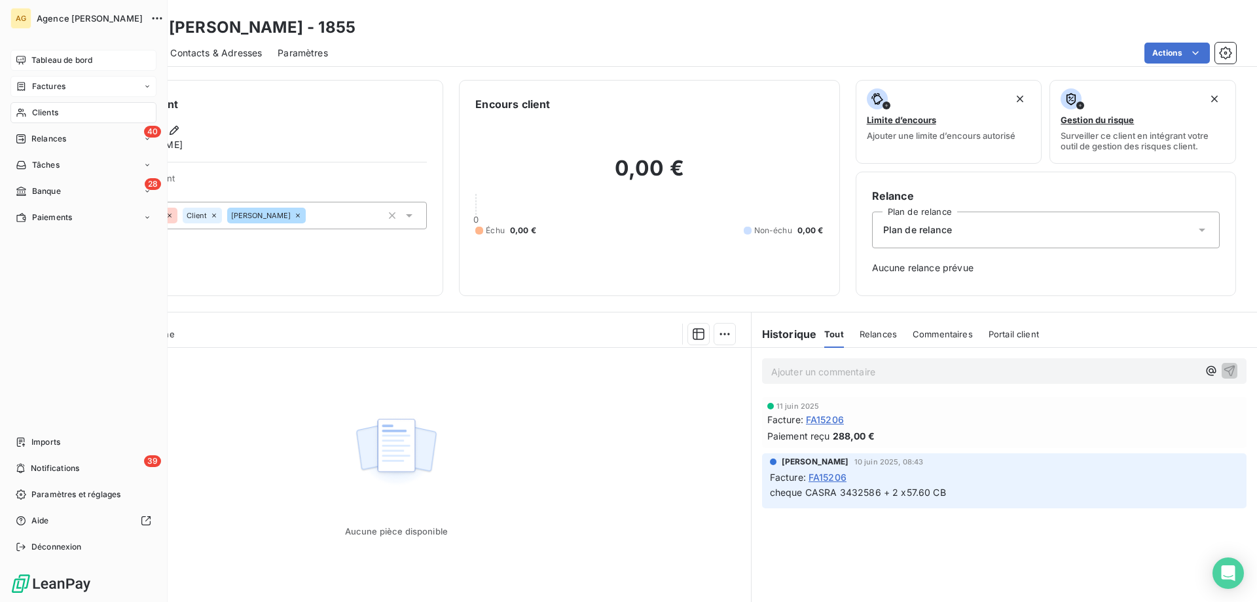
click at [31, 70] on div "Tableau de bord" at bounding box center [83, 60] width 146 height 21
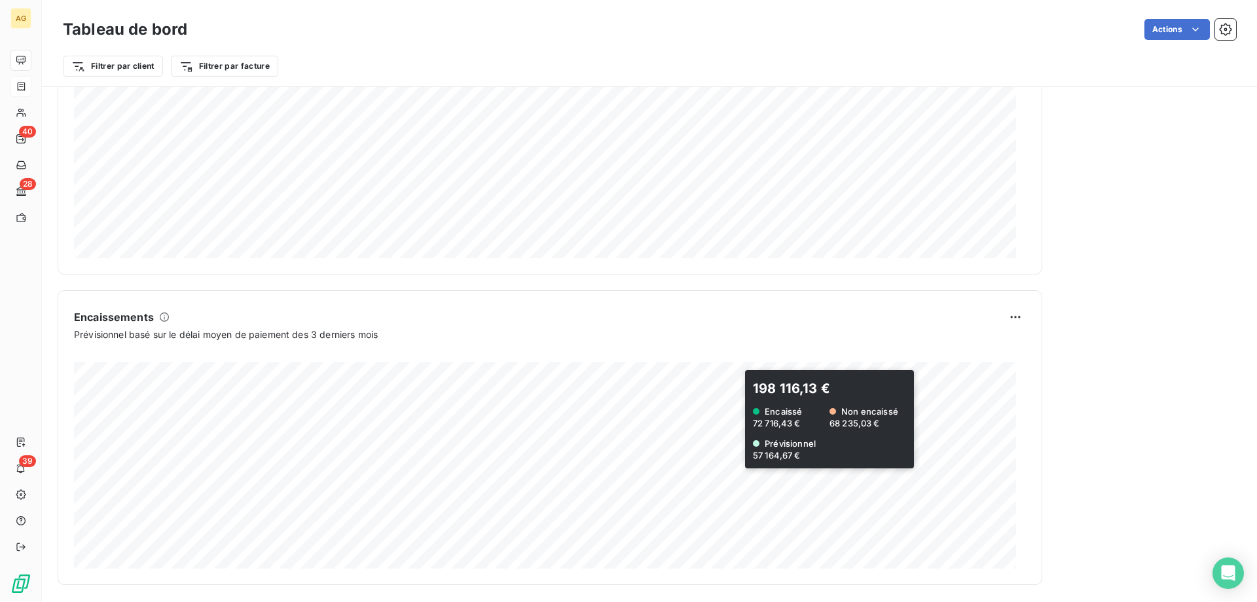
scroll to position [674, 0]
